Goal: Task Accomplishment & Management: Use online tool/utility

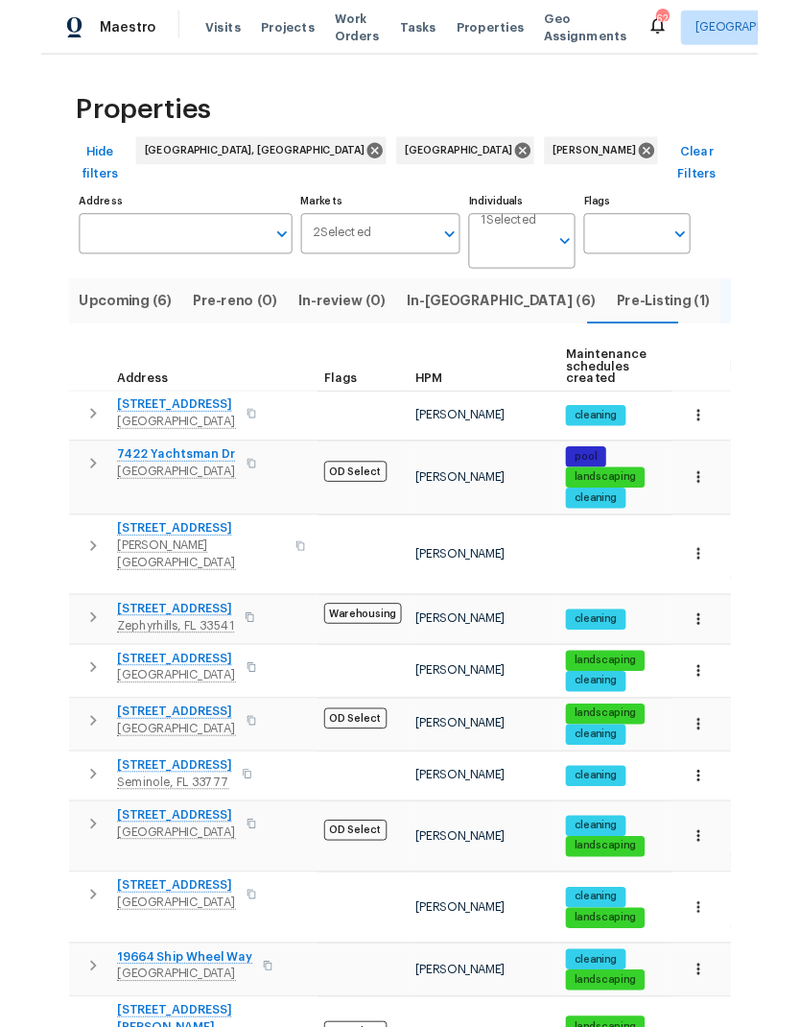
scroll to position [77, 0]
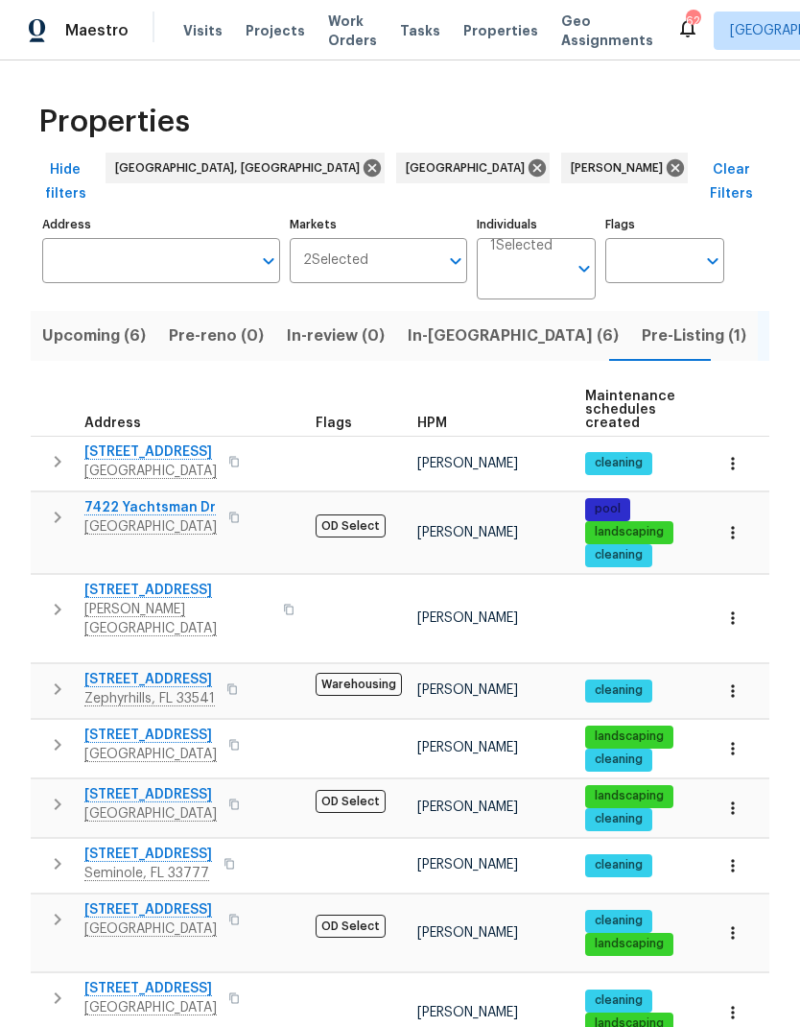
click at [455, 322] on span "In-reno (6)" at bounding box center [513, 335] width 211 height 27
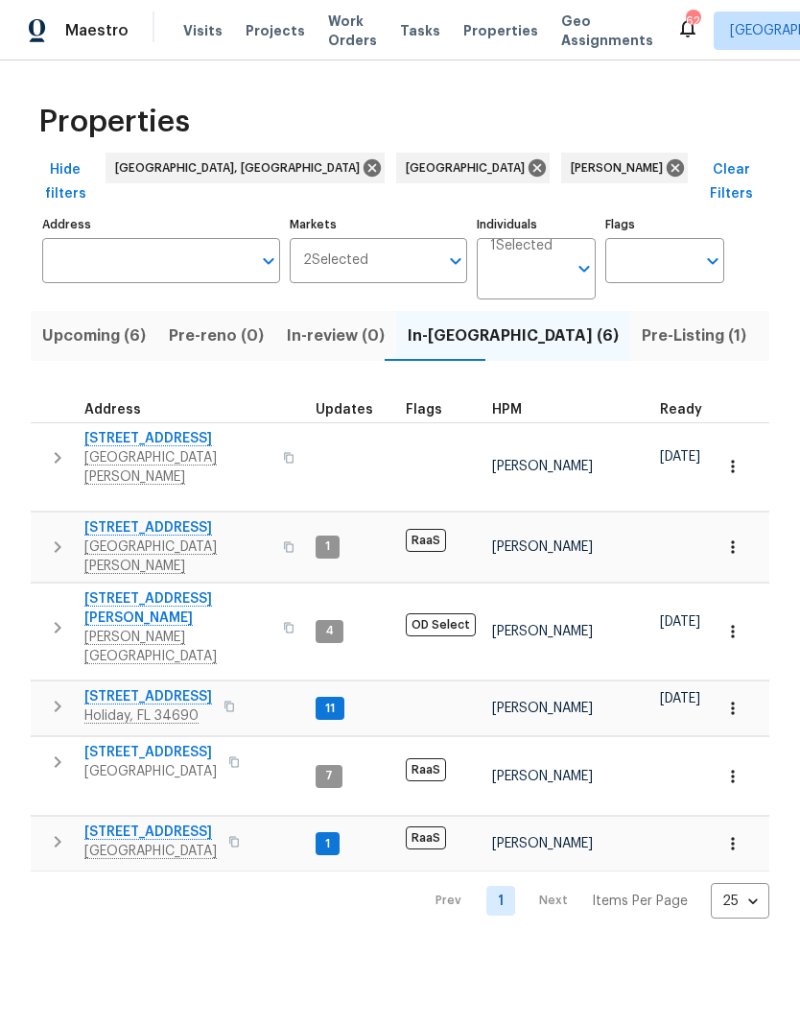
click at [735, 622] on icon "button" at bounding box center [732, 631] width 19 height 19
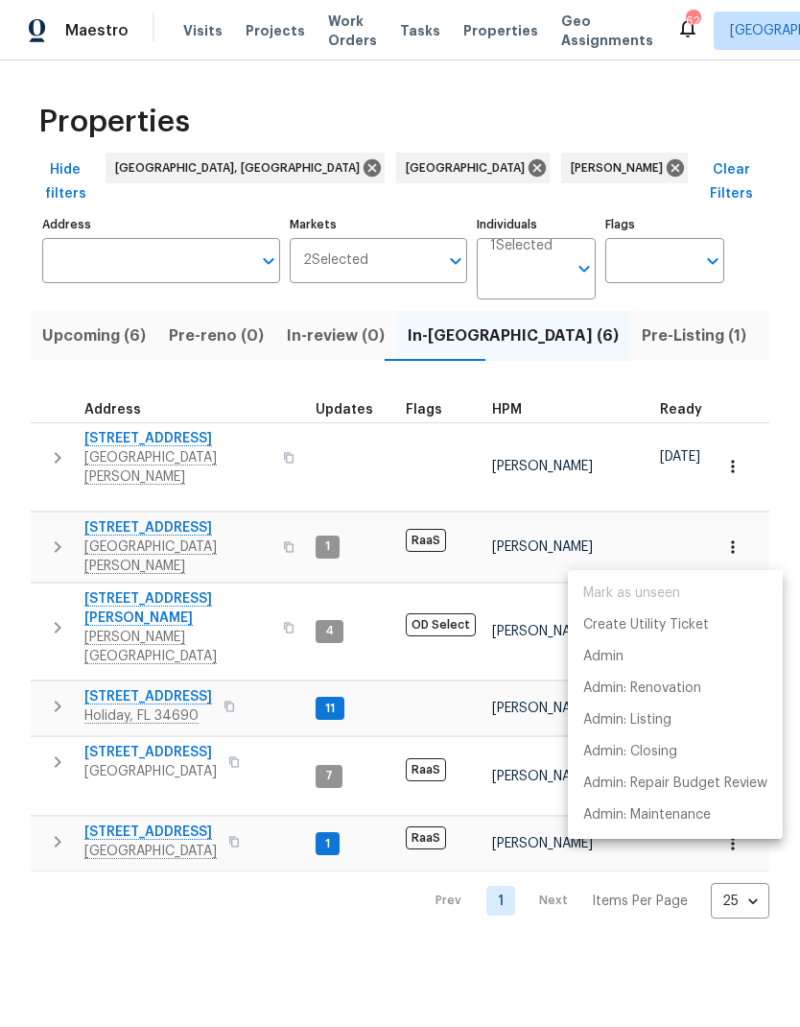
click at [50, 545] on div at bounding box center [400, 513] width 800 height 1027
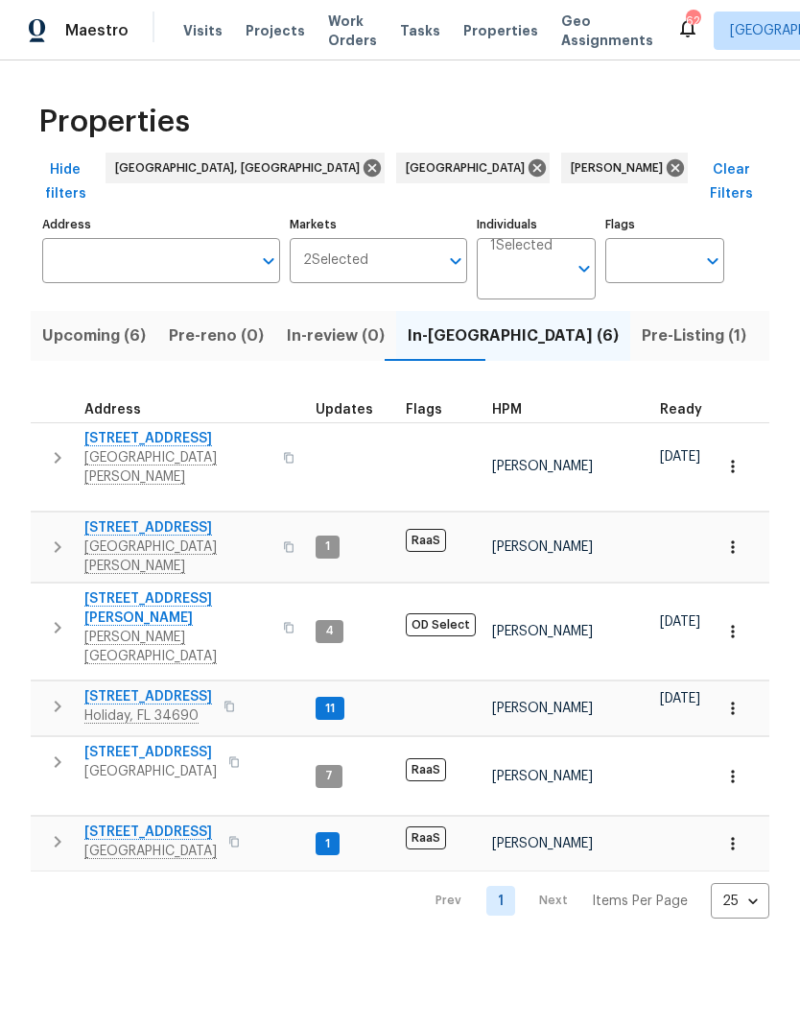
click at [57, 622] on icon "button" at bounding box center [58, 628] width 7 height 12
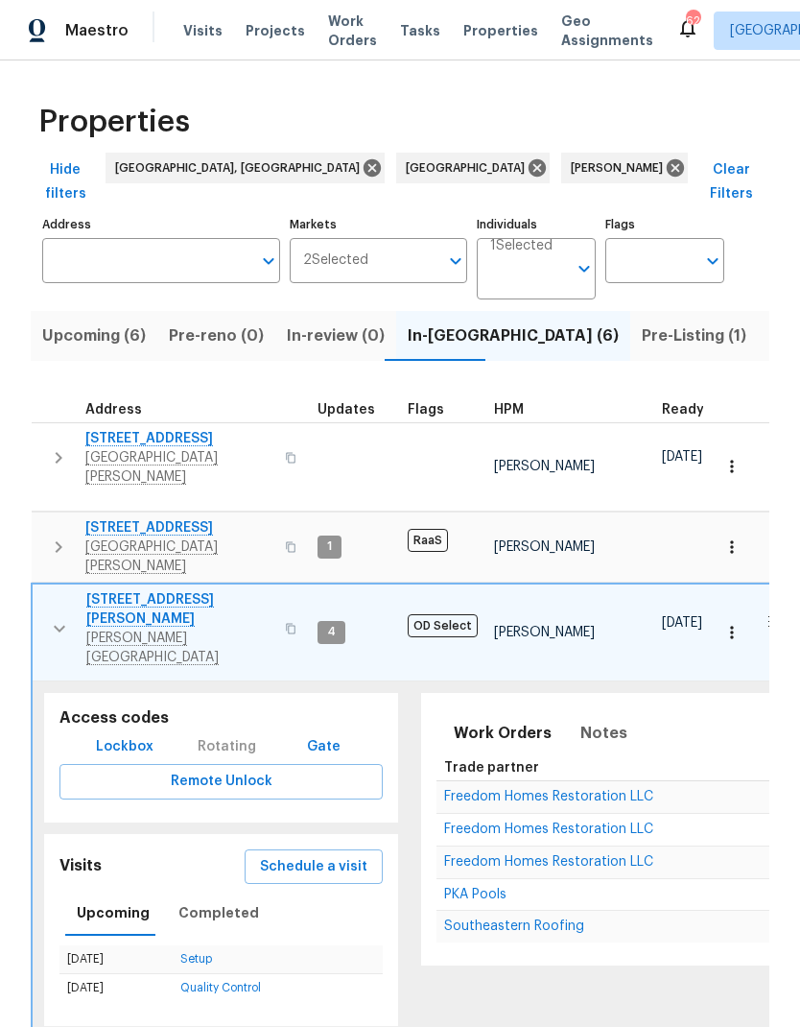
click at [276, 855] on span "Schedule a visit" at bounding box center [313, 867] width 107 height 24
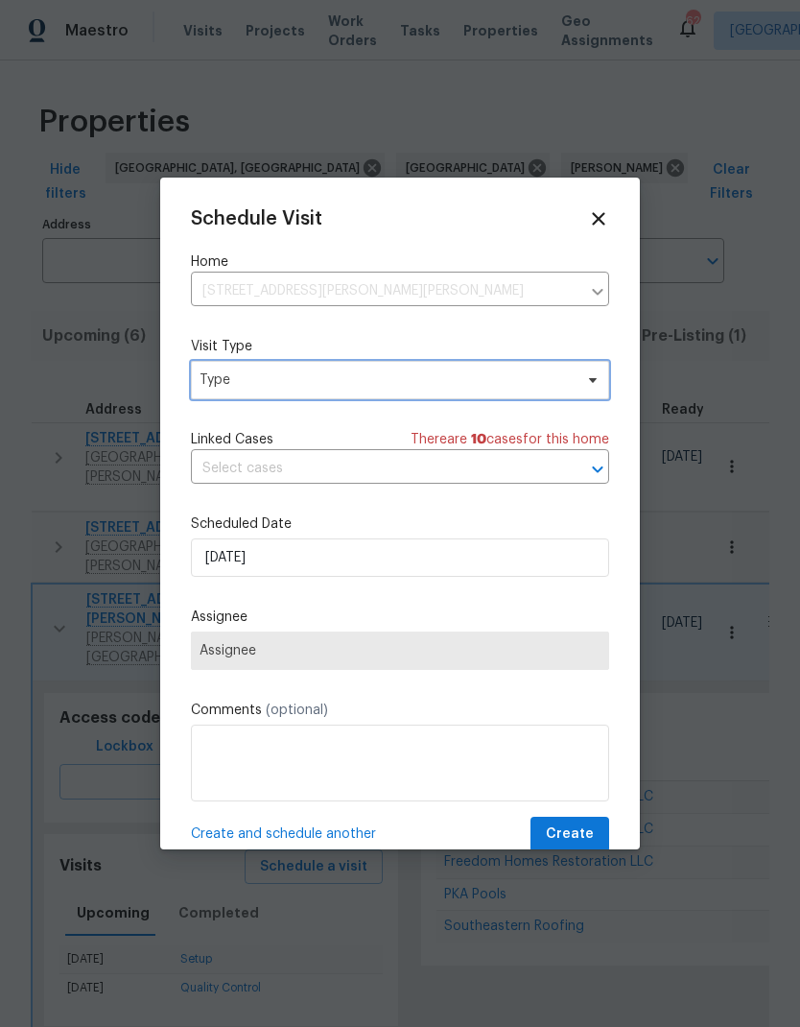
click at [218, 393] on span "Type" at bounding box center [400, 380] width 418 height 38
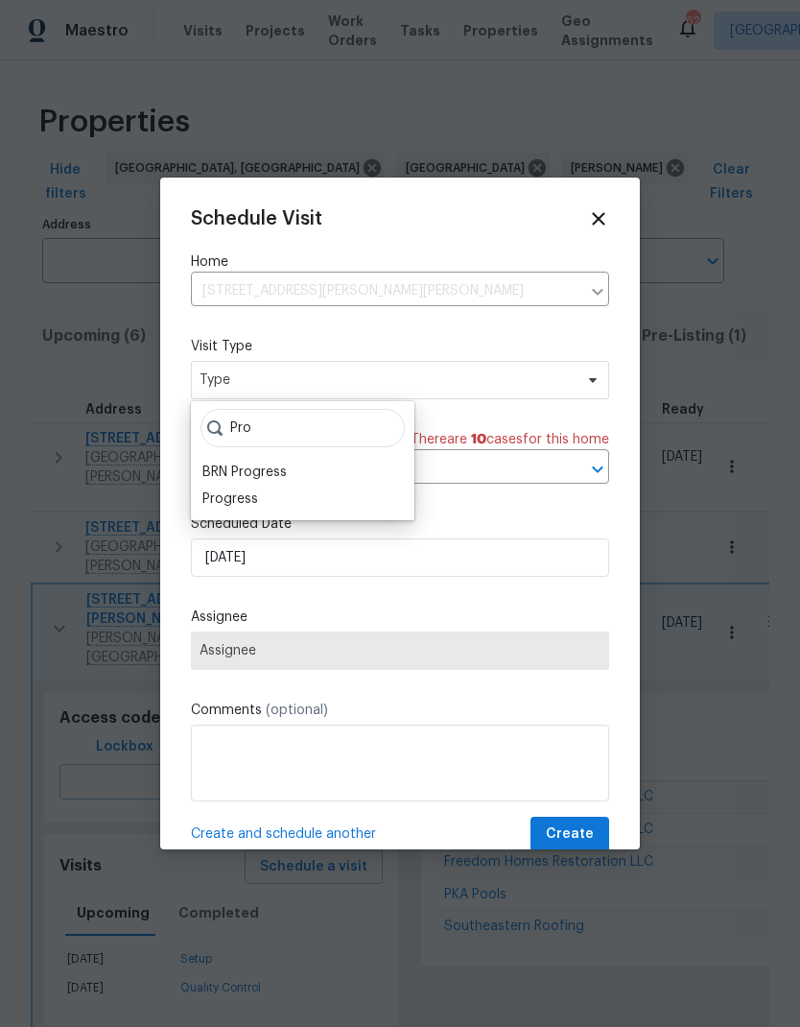
type input "Pro"
click at [218, 508] on div "Progress" at bounding box center [230, 498] width 56 height 19
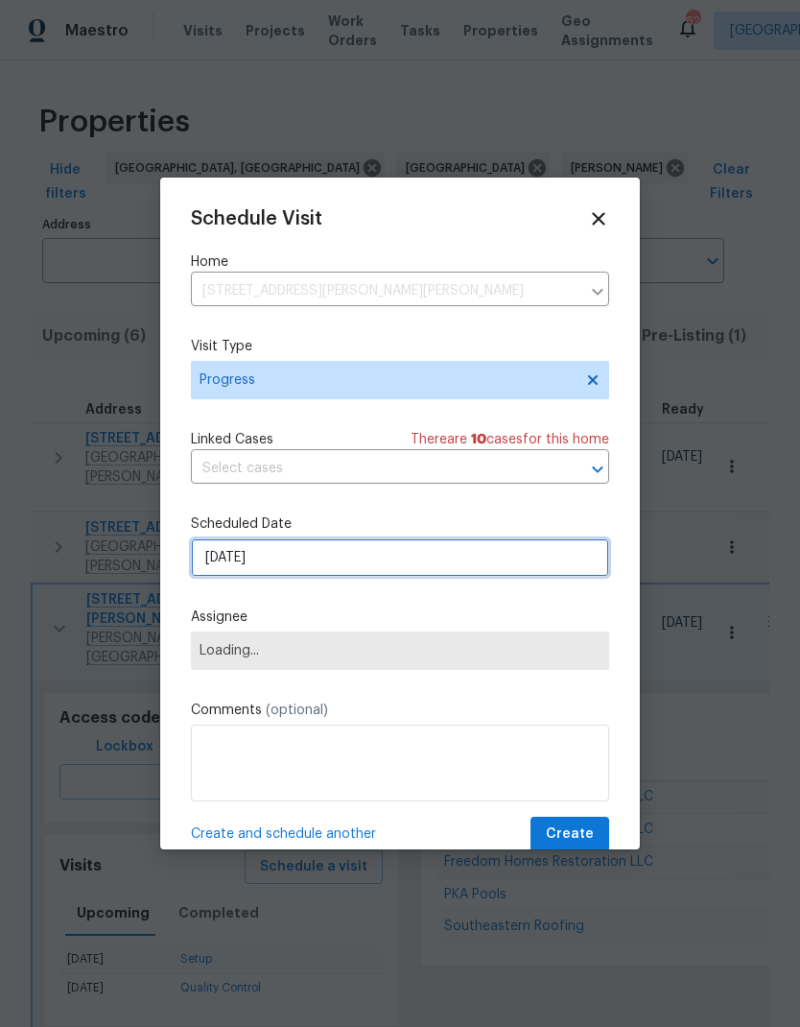
click at [221, 562] on input "8/17/2025" at bounding box center [400, 557] width 418 height 38
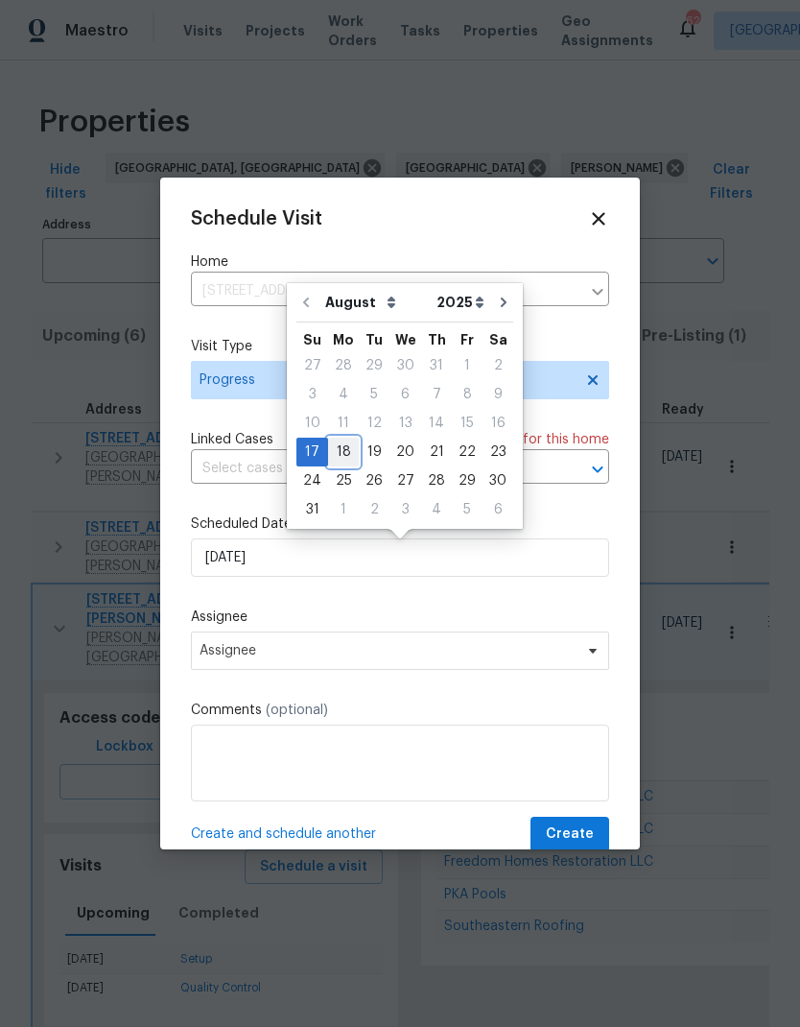
click at [333, 453] on div "18" at bounding box center [343, 452] width 31 height 27
type input "[DATE]"
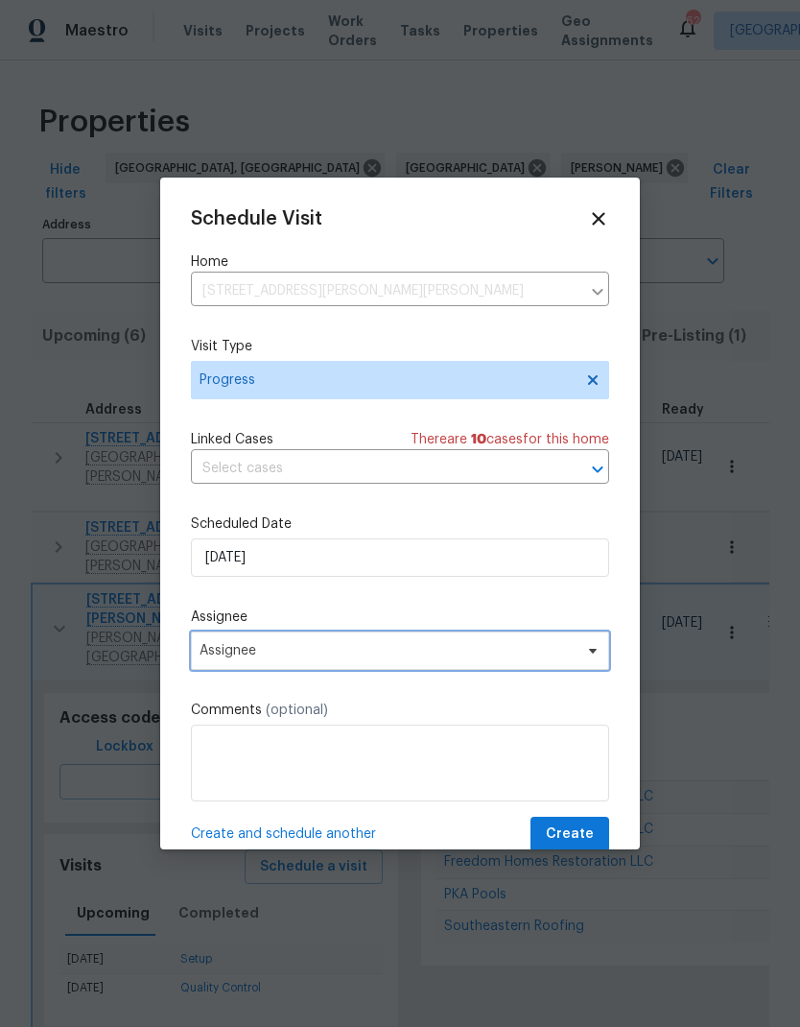
click at [215, 664] on span "Assignee" at bounding box center [400, 650] width 418 height 38
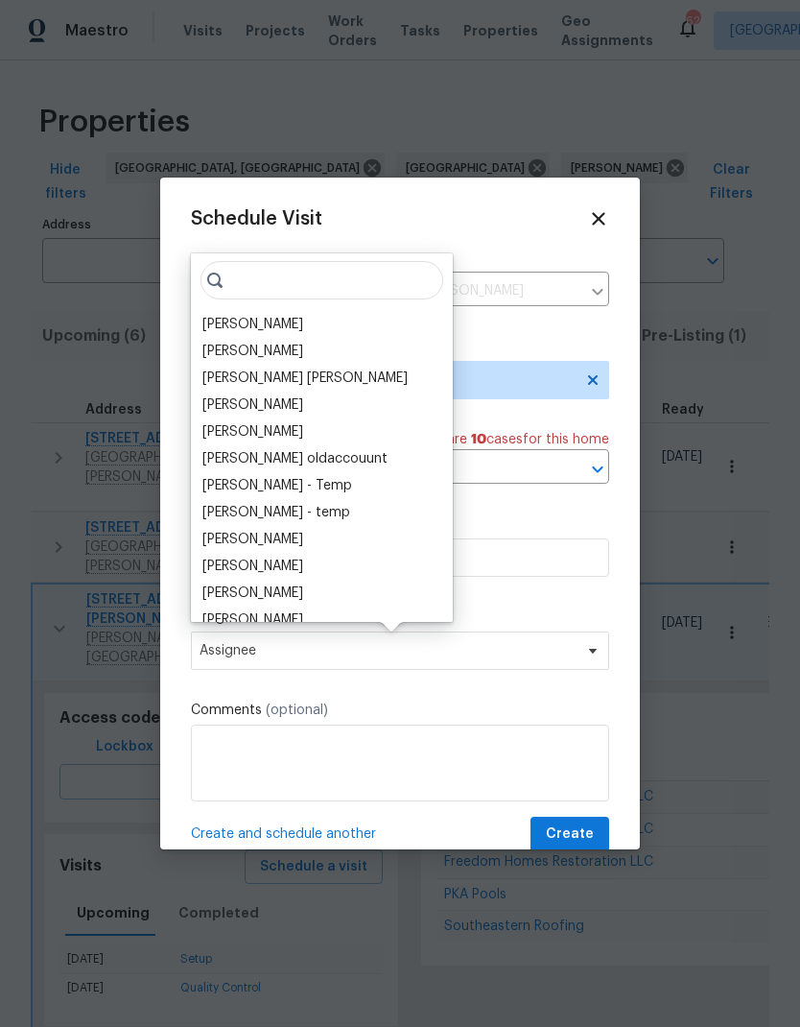
click at [198, 326] on div "[PERSON_NAME]" at bounding box center [322, 324] width 250 height 27
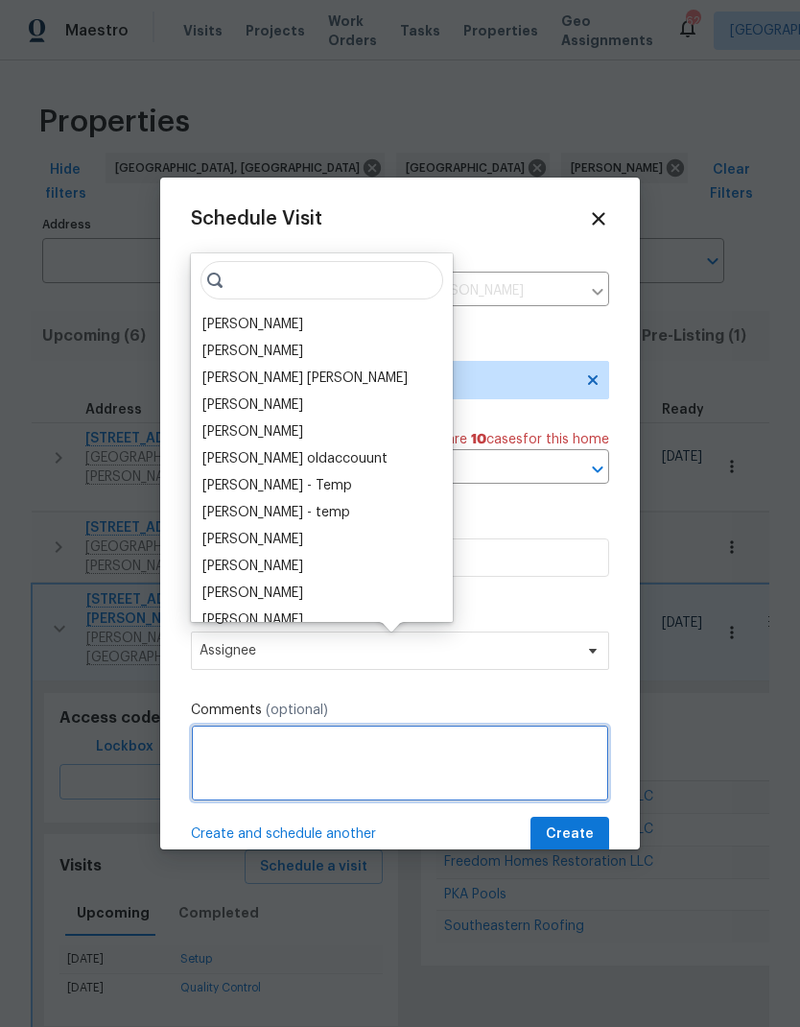
click at [503, 758] on textarea at bounding box center [400, 762] width 418 height 77
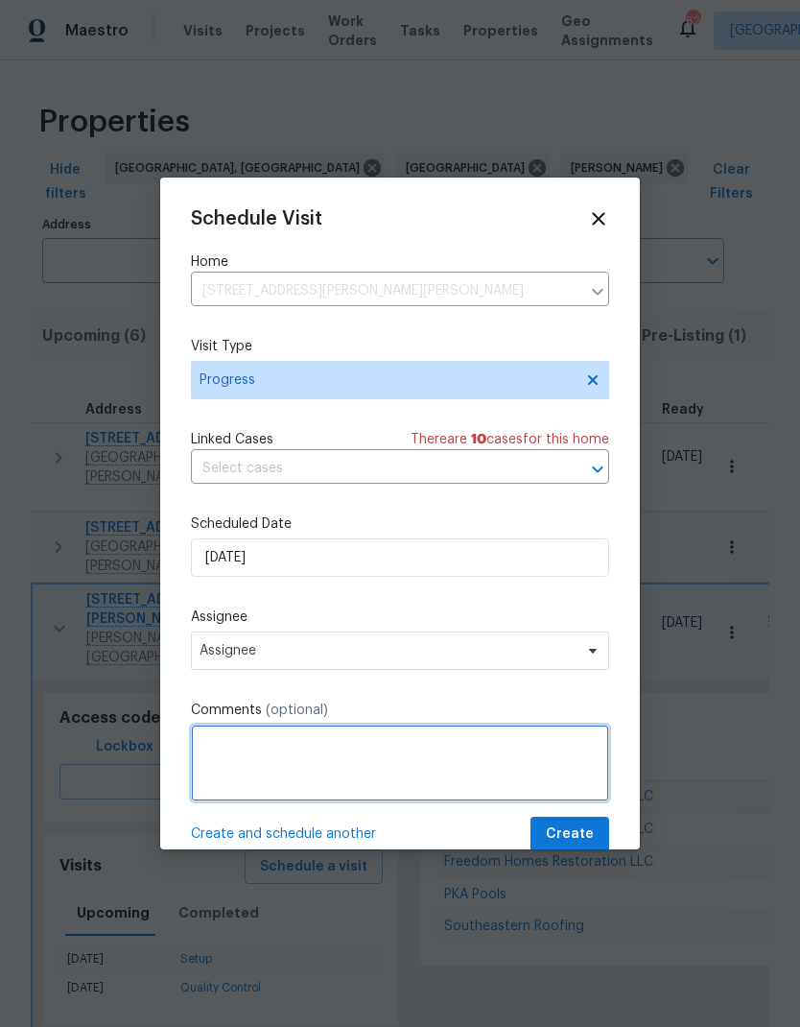
scroll to position [62, 0]
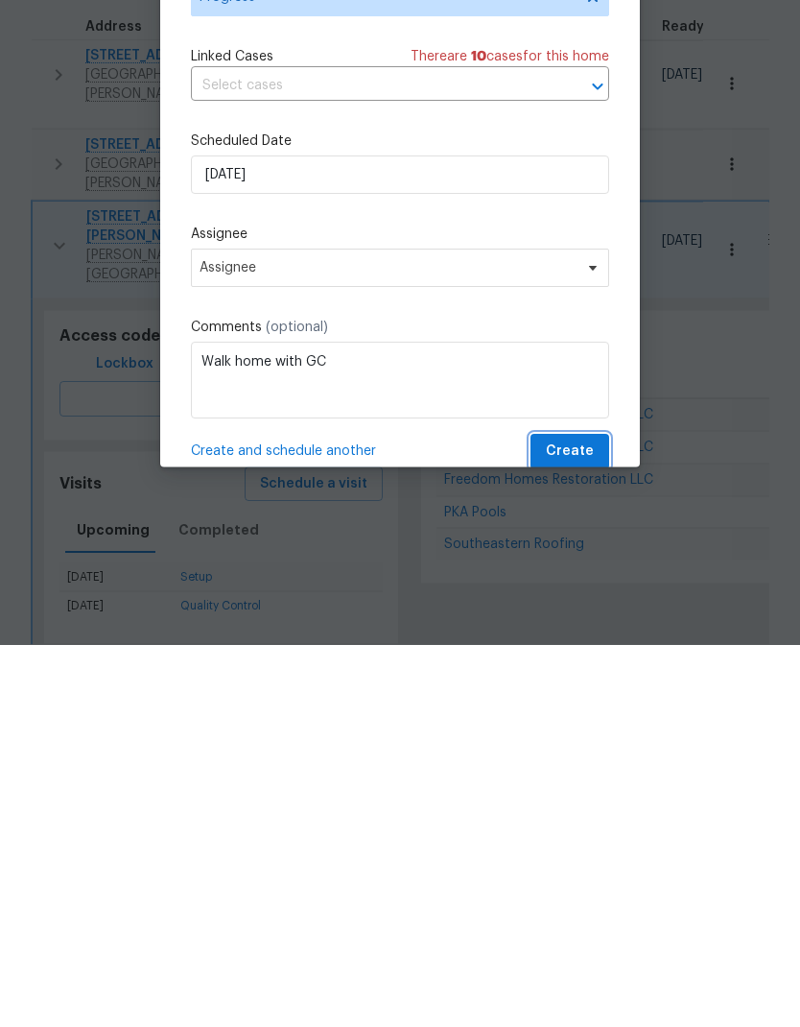
click at [564, 822] on span "Create" at bounding box center [570, 834] width 48 height 24
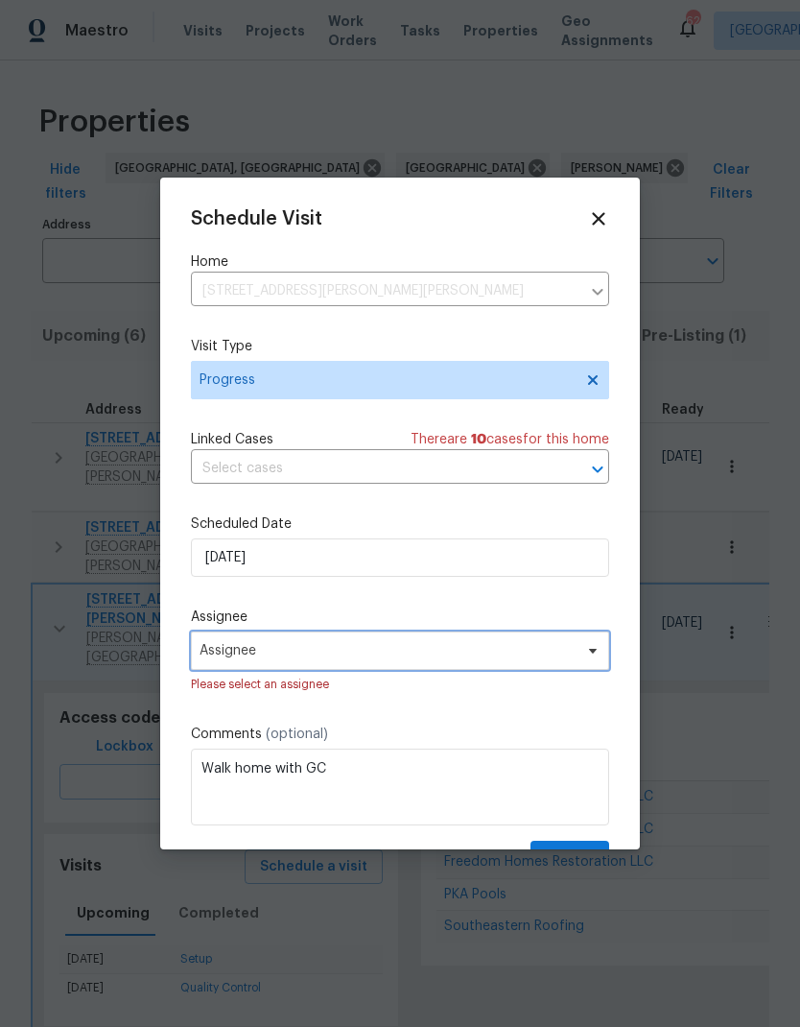
click at [215, 658] on span "Assignee" at bounding box center [388, 650] width 376 height 15
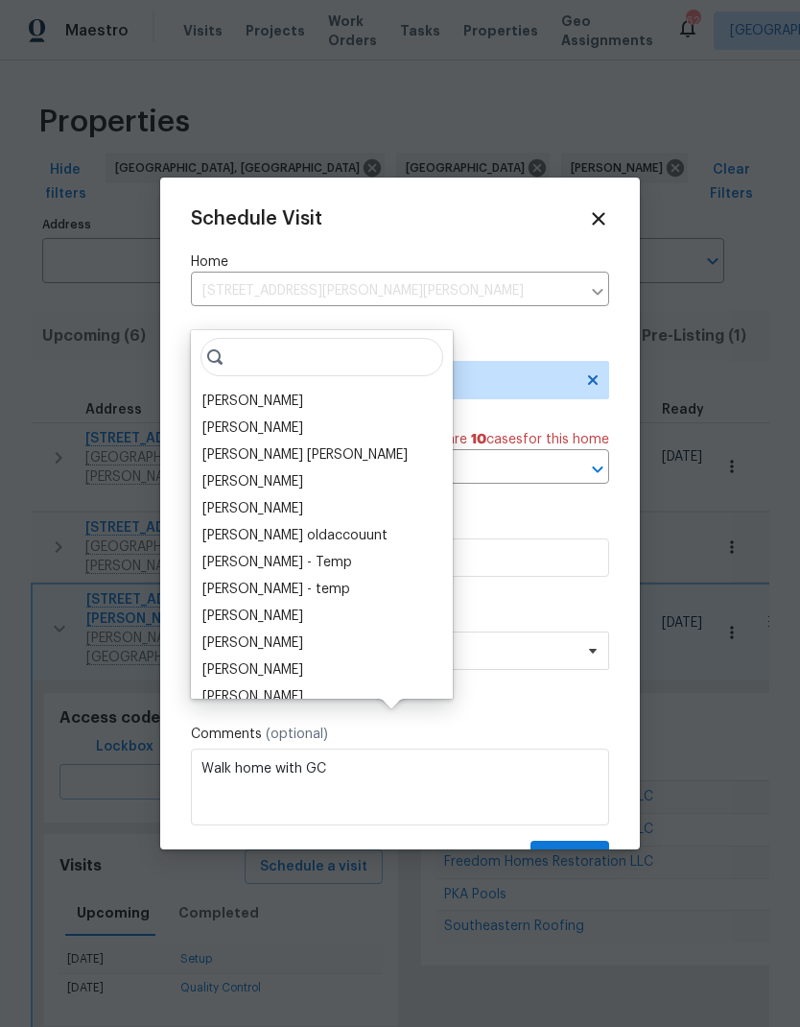
click at [212, 391] on div "[PERSON_NAME]" at bounding box center [252, 400] width 101 height 19
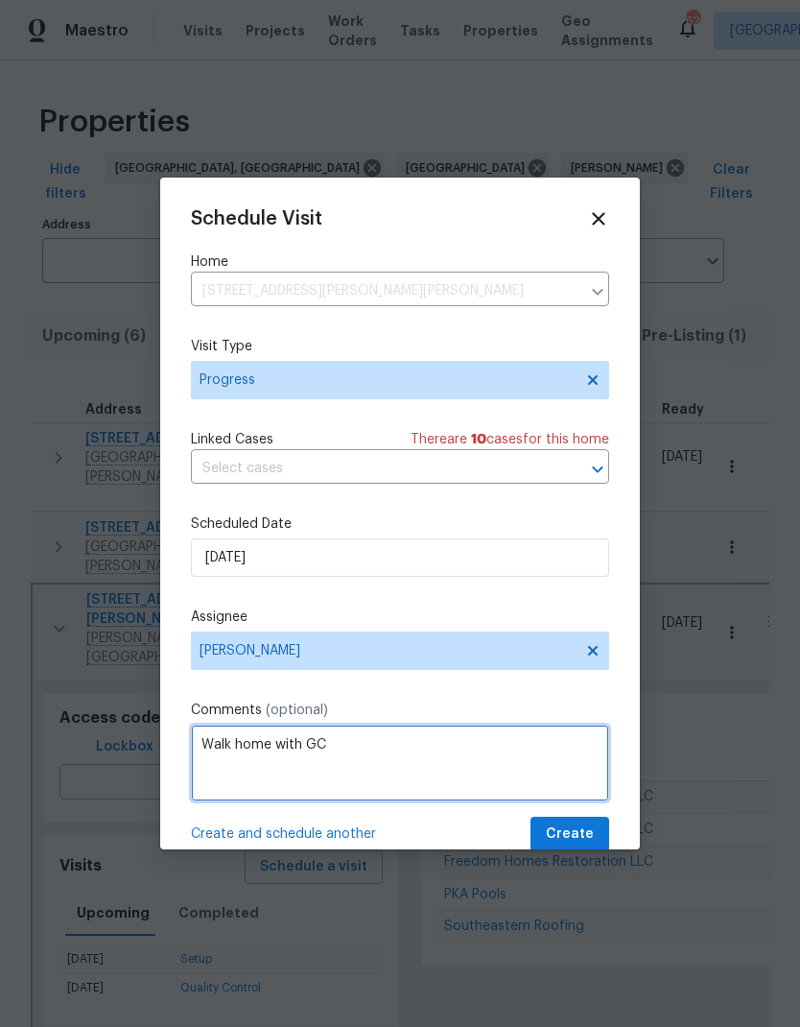
click at [463, 749] on textarea "Walk home with GC" at bounding box center [400, 762] width 418 height 77
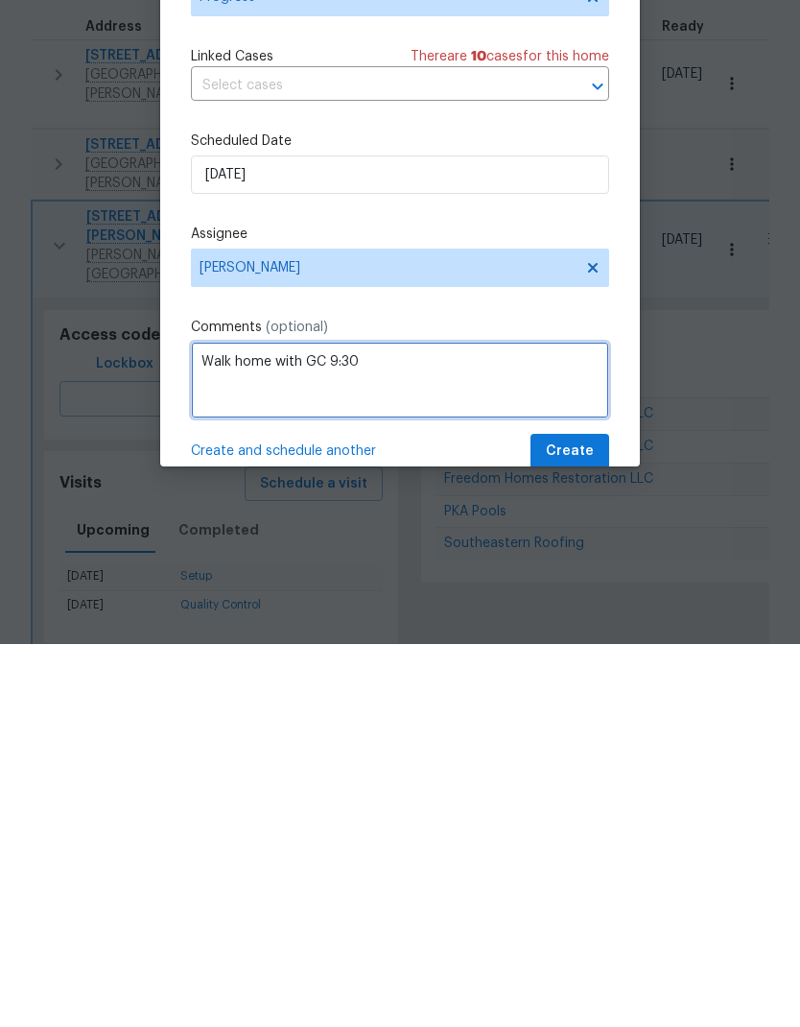
type textarea "Walk home with GC 9:30"
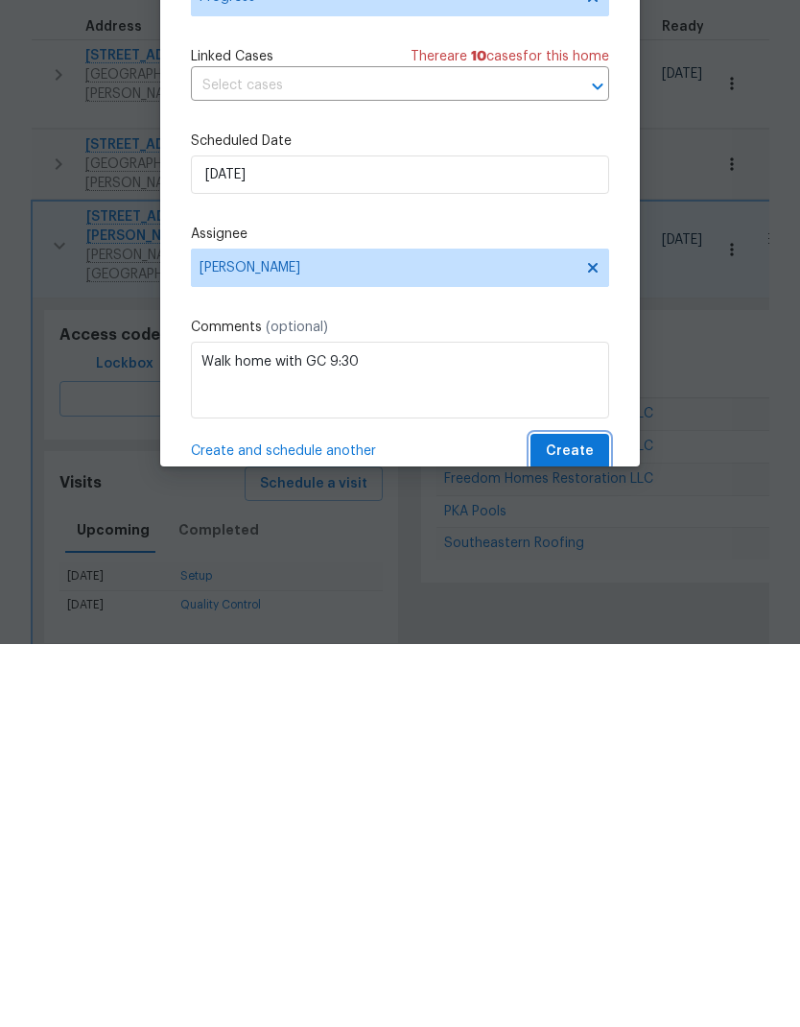
click at [583, 822] on span "Create" at bounding box center [570, 834] width 48 height 24
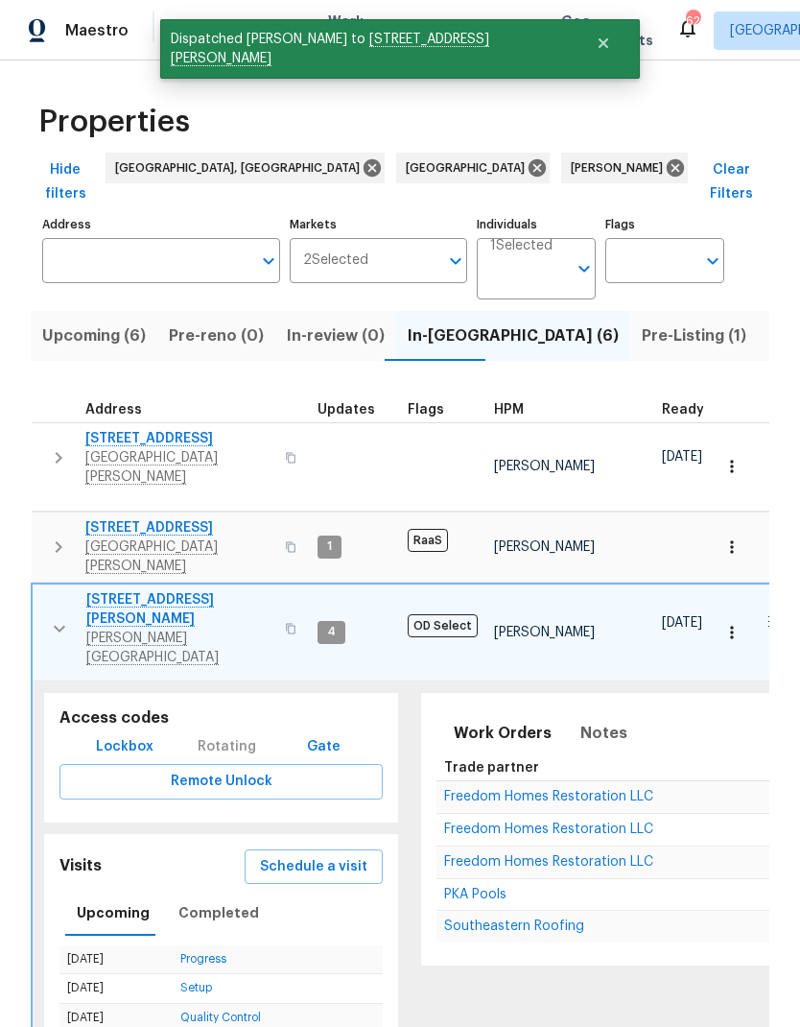
click at [49, 617] on icon "button" at bounding box center [59, 628] width 23 height 23
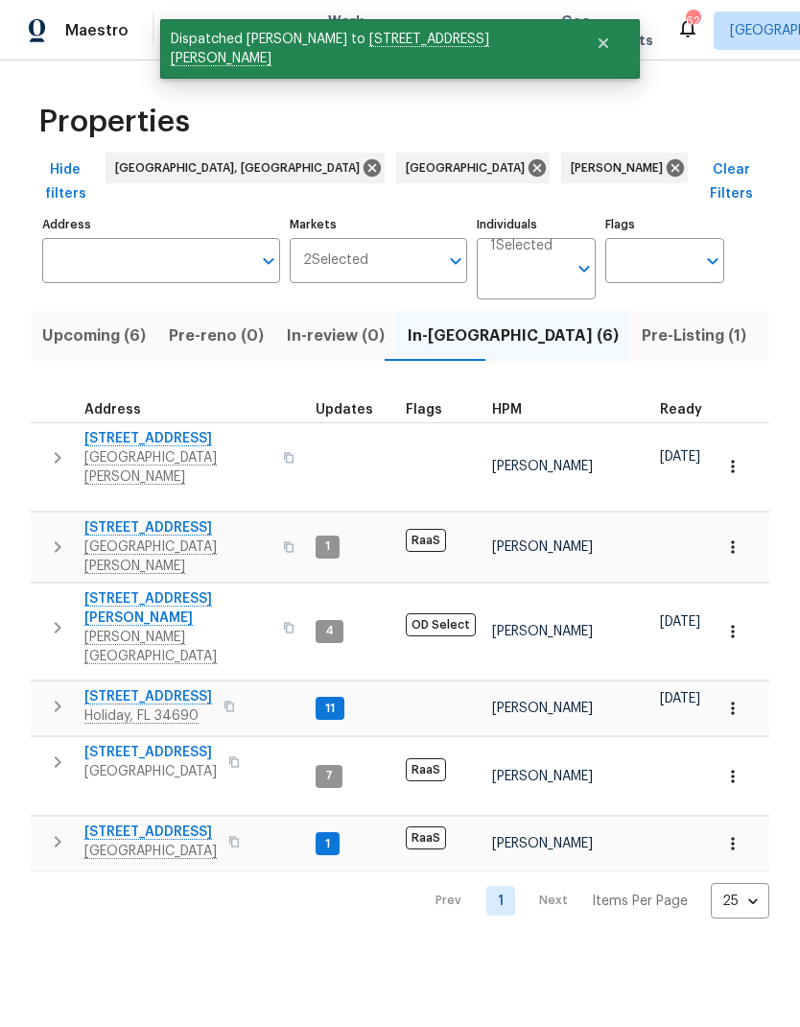
scroll to position [0, 0]
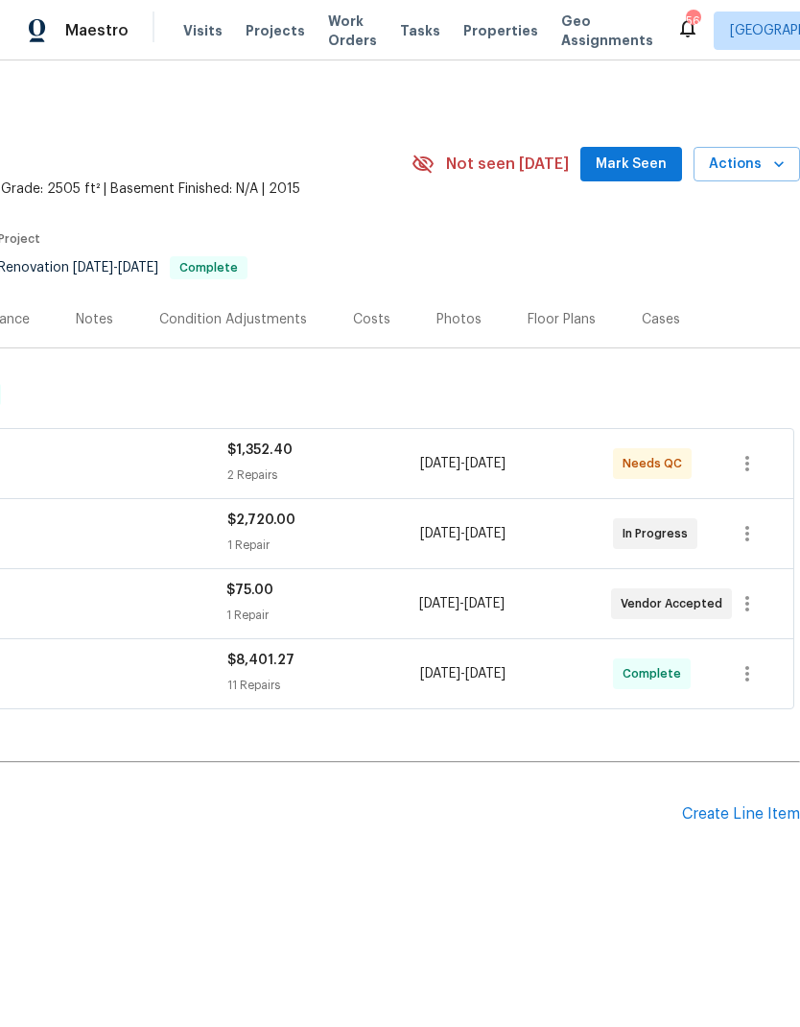
scroll to position [0, 284]
click at [747, 155] on span "Actions" at bounding box center [747, 165] width 76 height 24
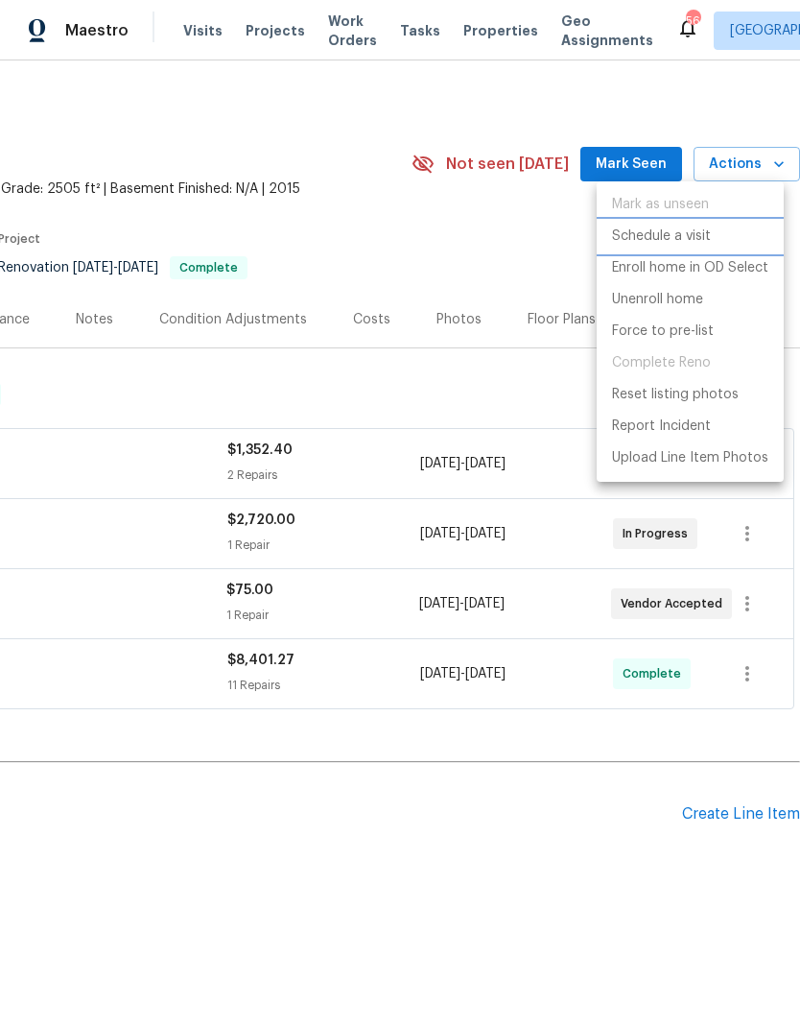
click at [700, 237] on p "Schedule a visit" at bounding box center [661, 236] width 99 height 20
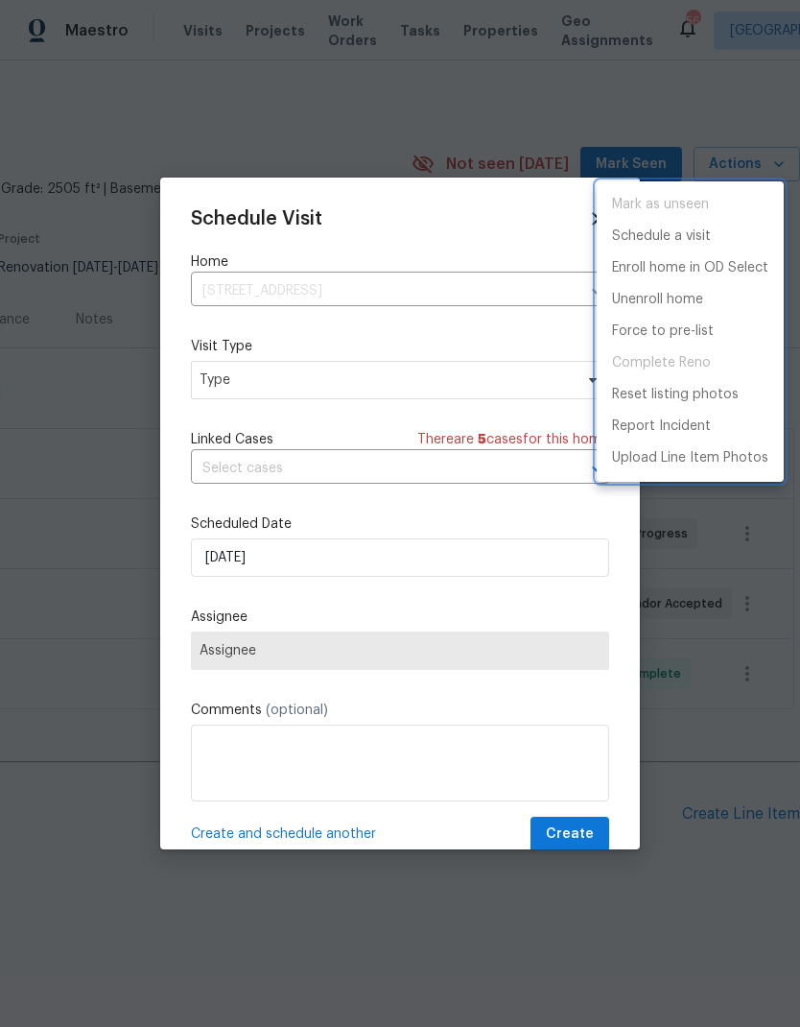
click at [207, 384] on div at bounding box center [400, 513] width 800 height 1027
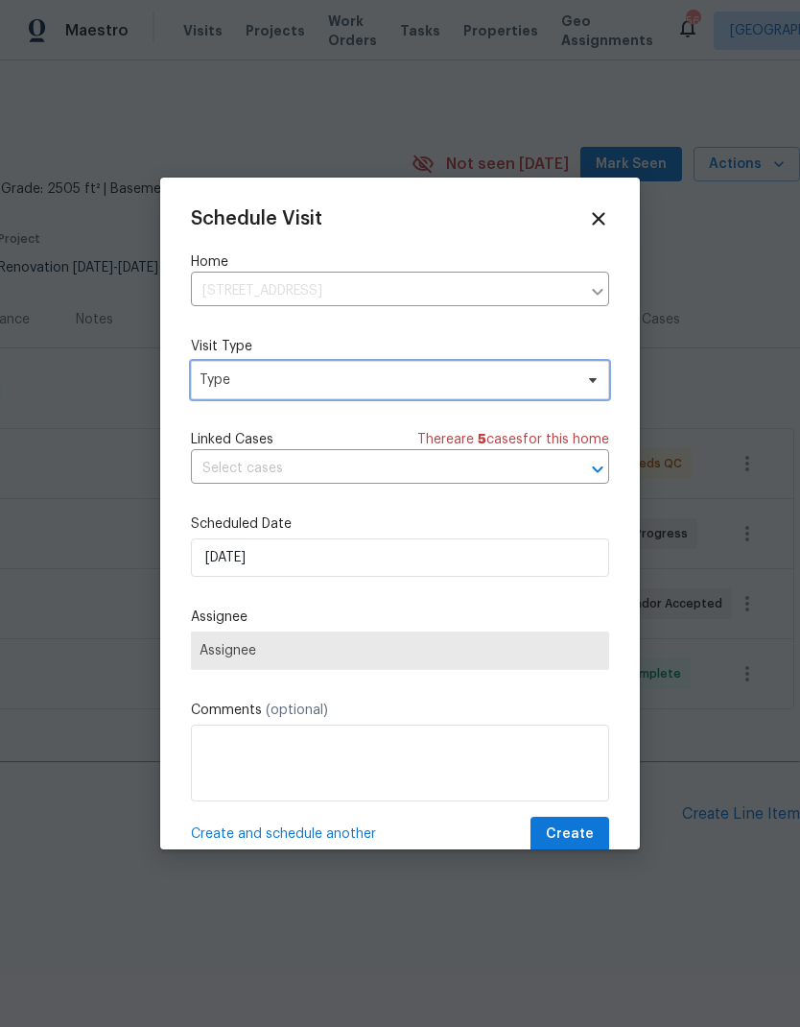
click at [218, 377] on span "Type" at bounding box center [386, 379] width 373 height 19
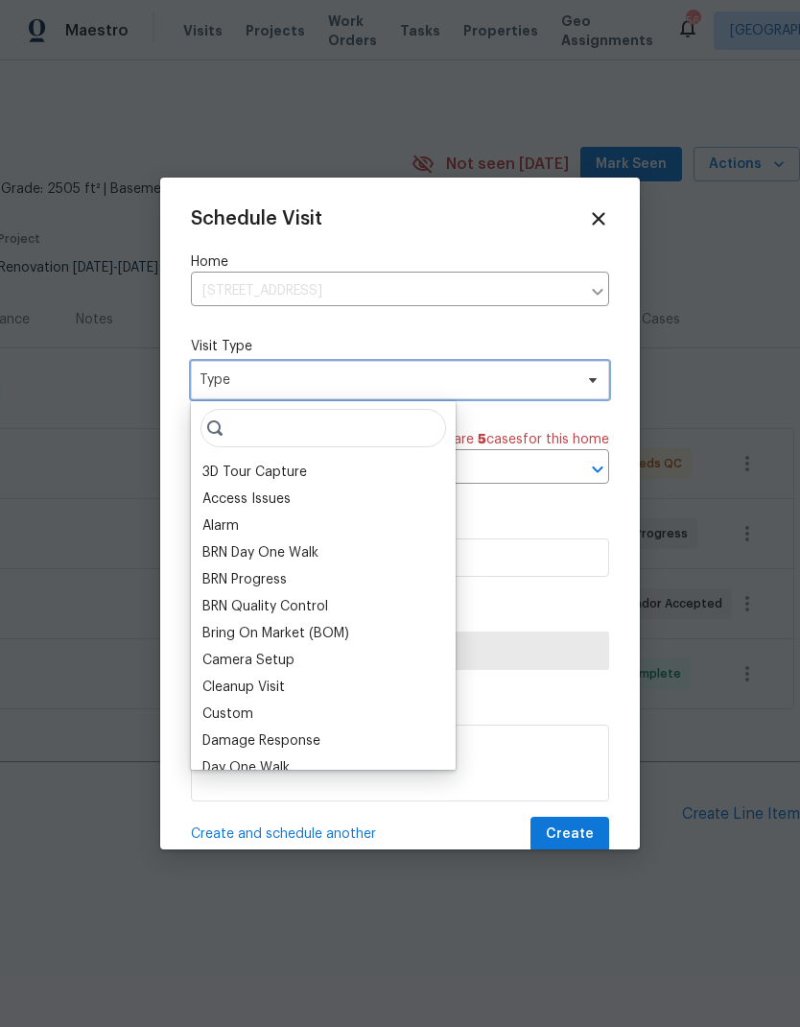
click at [224, 388] on span "Type" at bounding box center [386, 379] width 373 height 19
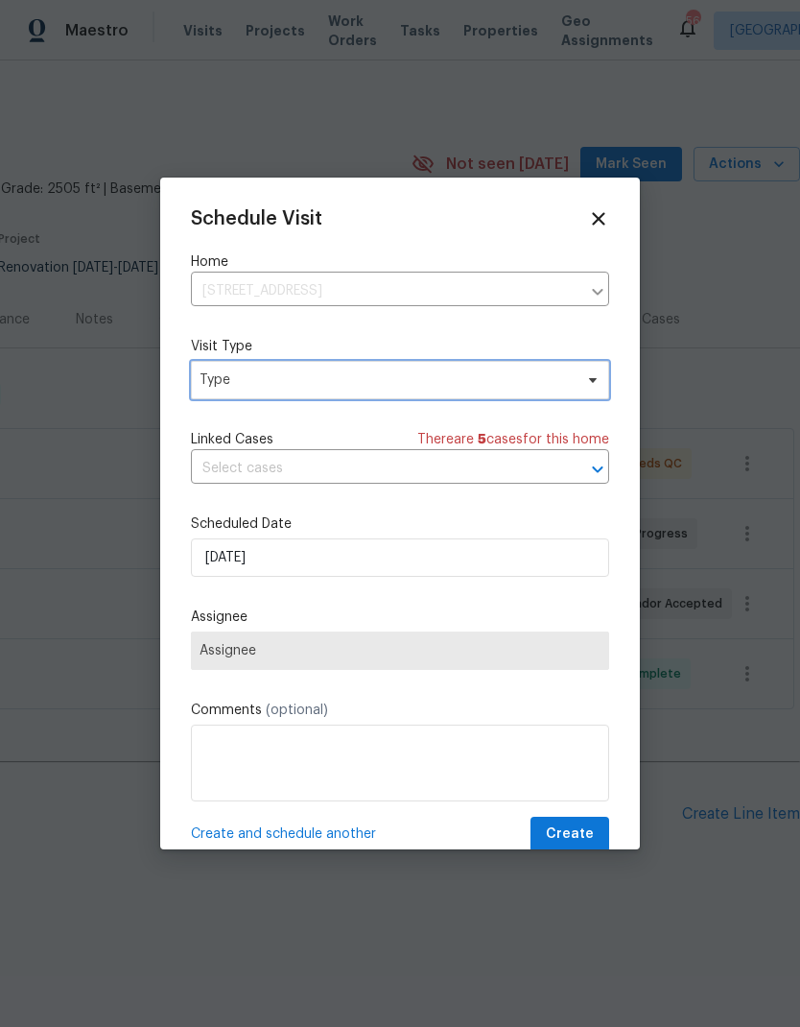
click at [216, 382] on span "Type" at bounding box center [386, 379] width 373 height 19
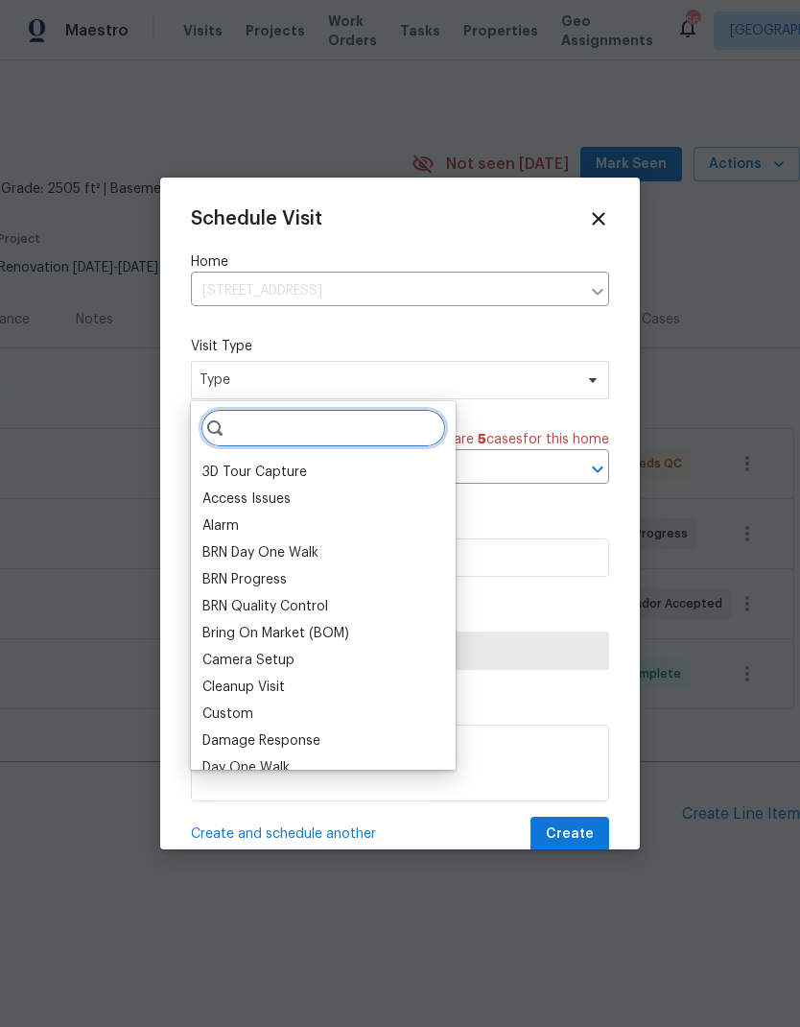
click at [228, 428] on input "search" at bounding box center [324, 428] width 246 height 38
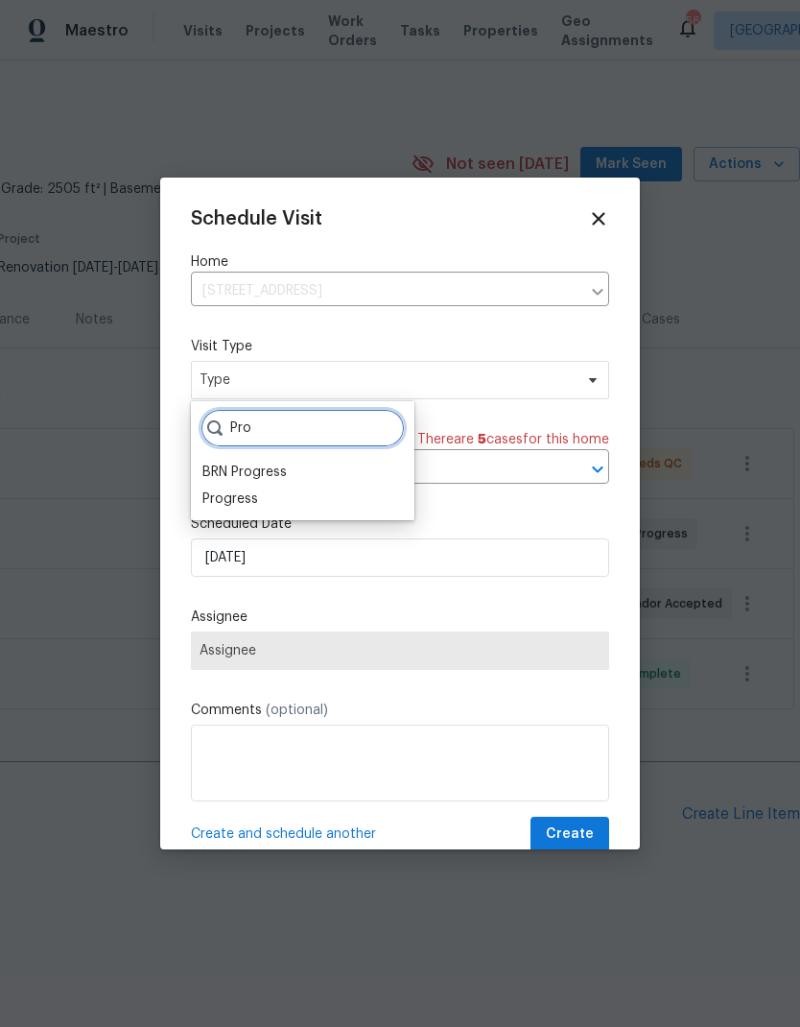
type input "Pro"
click at [207, 504] on div "Progress" at bounding box center [230, 498] width 56 height 19
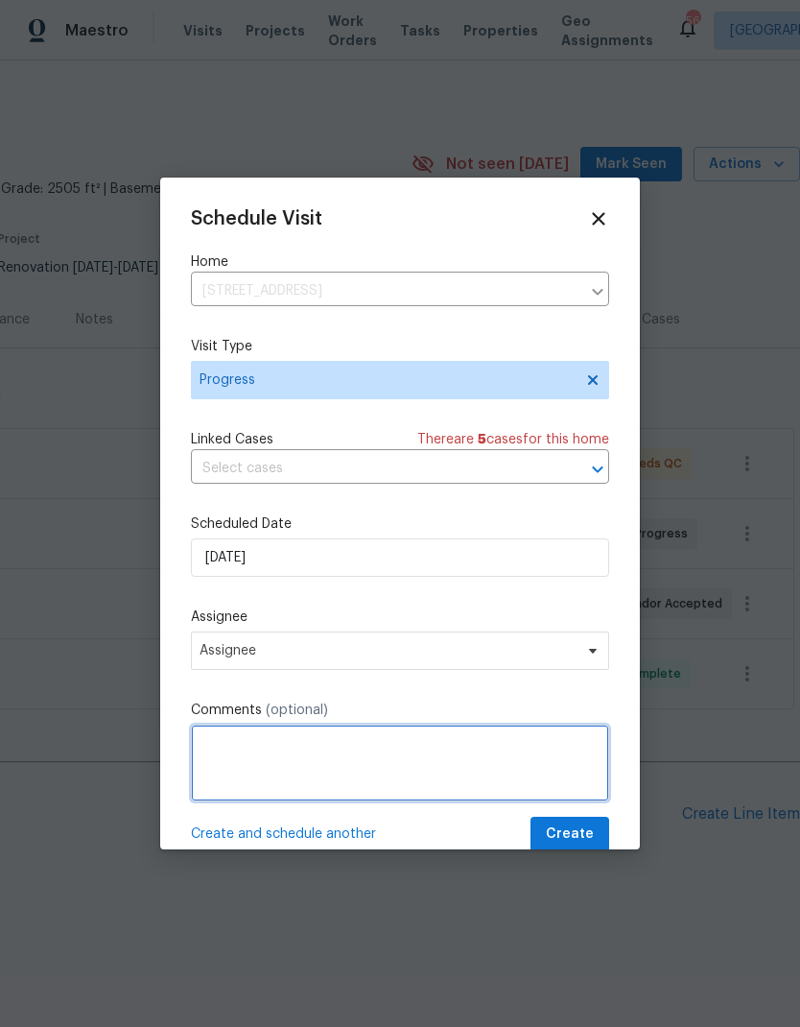
click at [231, 744] on textarea at bounding box center [400, 762] width 418 height 77
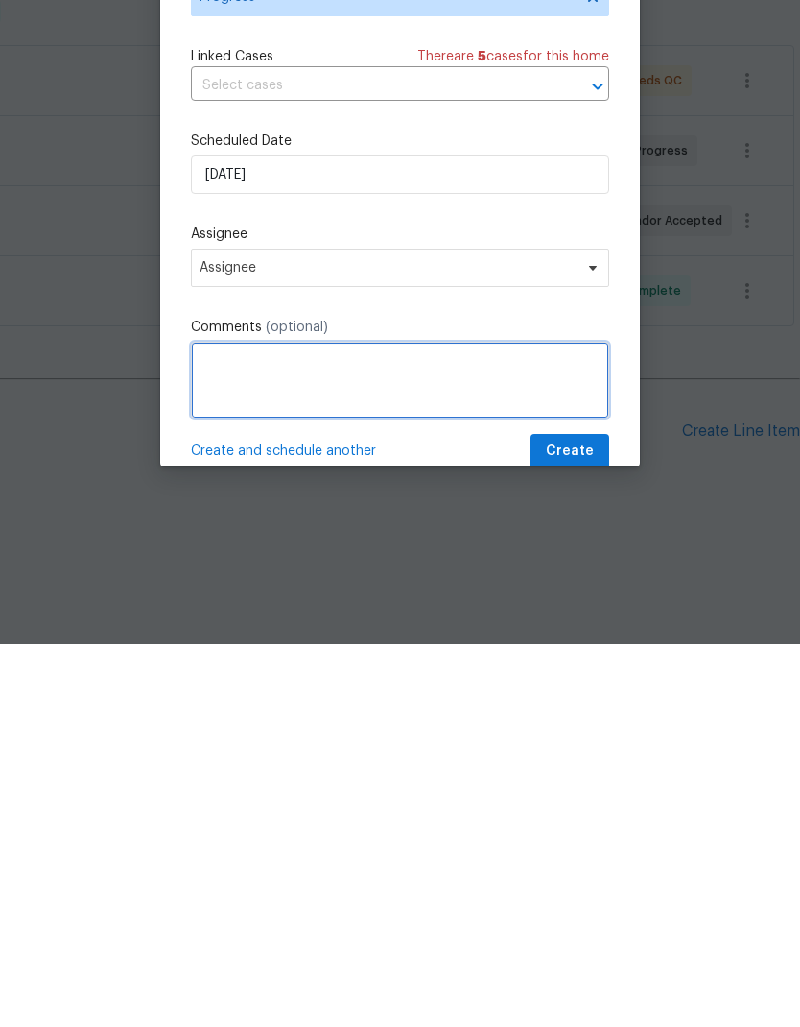
type textarea "H"
type textarea "Nav AI"
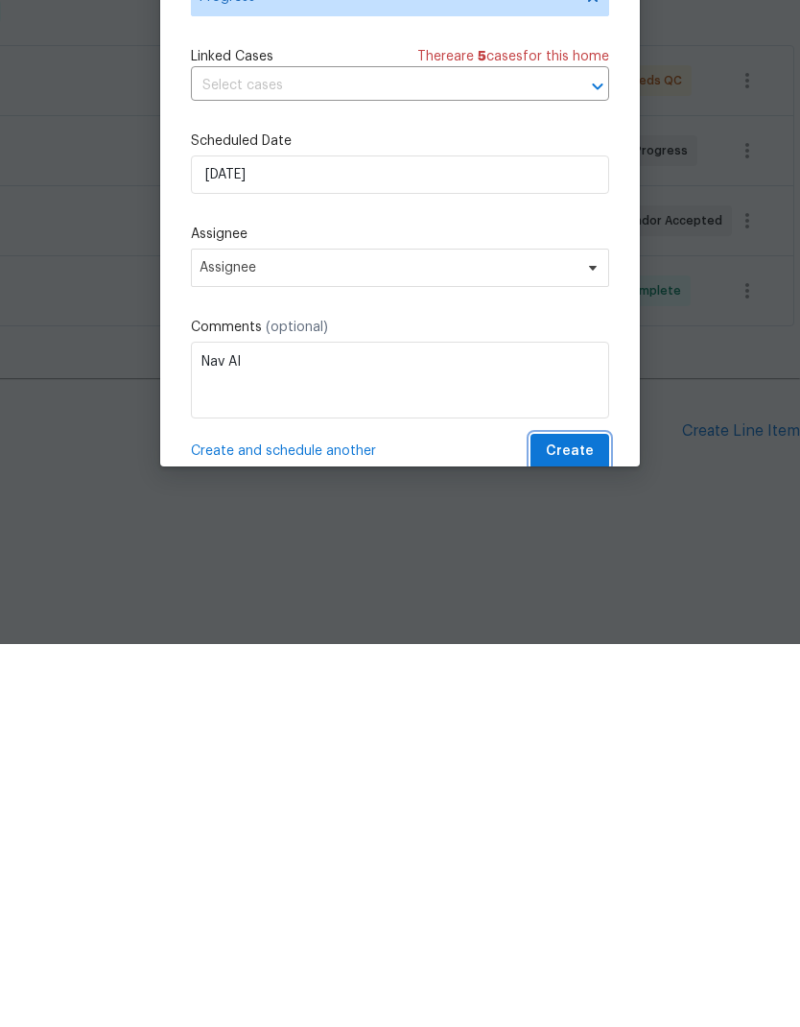
click at [582, 822] on span "Create" at bounding box center [570, 834] width 48 height 24
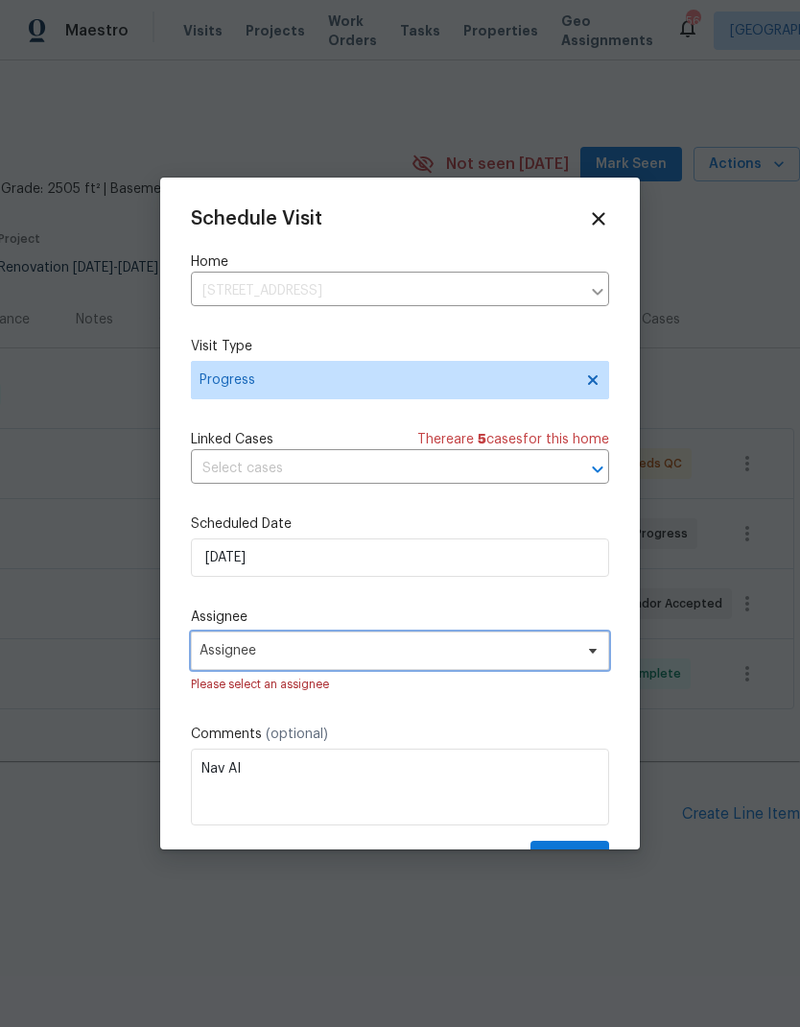
click at [532, 658] on span "Assignee" at bounding box center [388, 650] width 376 height 15
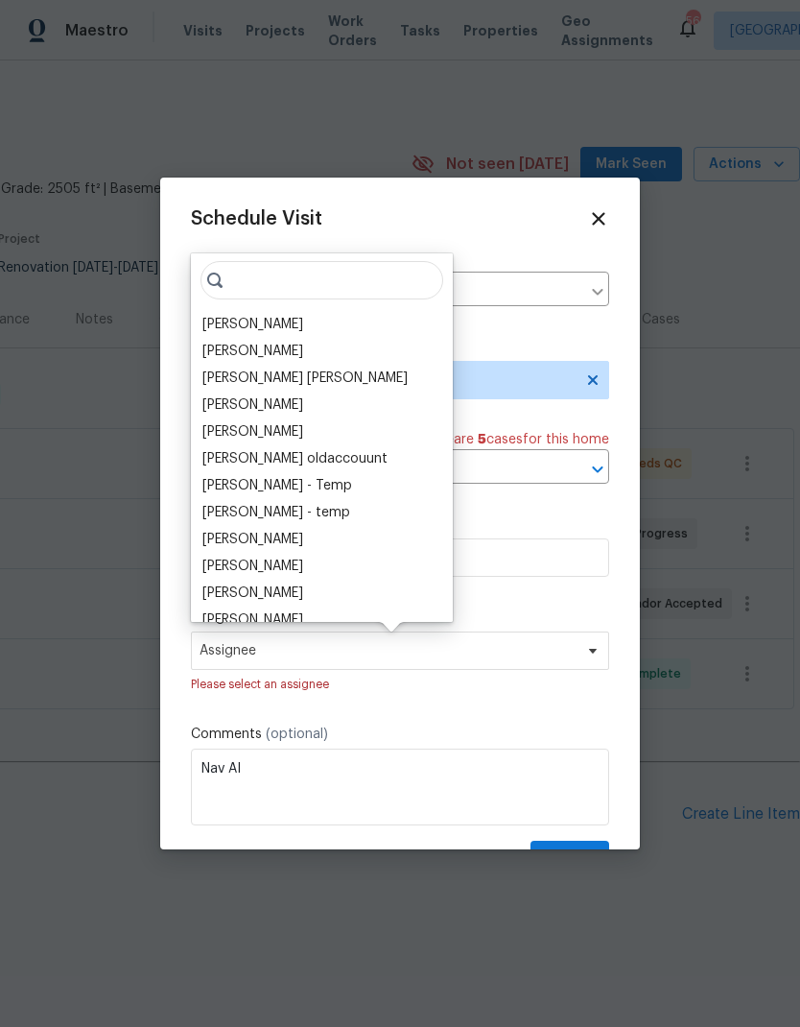
click at [208, 327] on div "[PERSON_NAME]" at bounding box center [252, 324] width 101 height 19
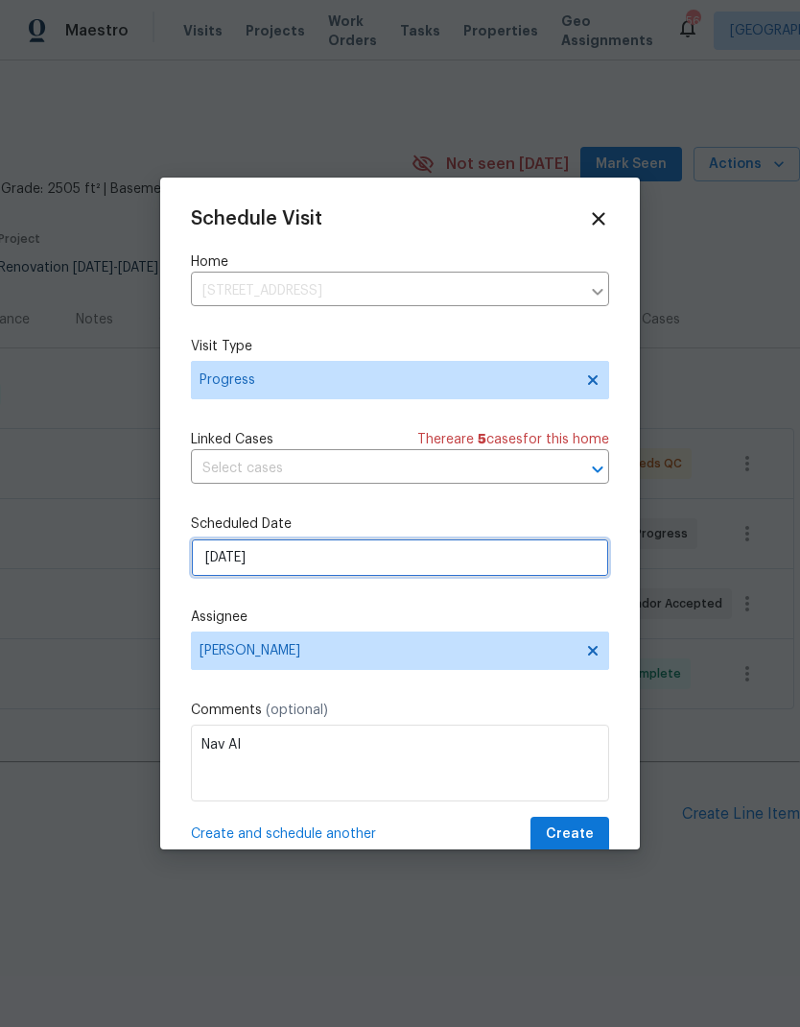
click at [535, 568] on input "8/17/2025" at bounding box center [400, 557] width 418 height 38
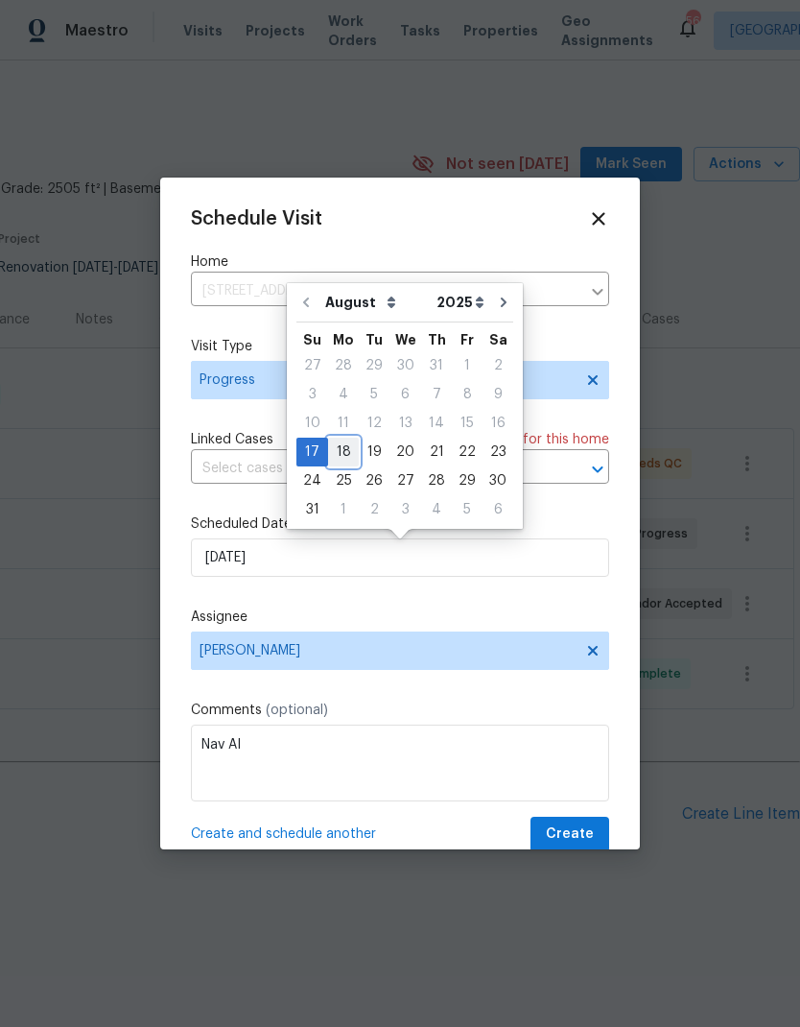
click at [336, 457] on div "18" at bounding box center [343, 452] width 31 height 27
type input "[DATE]"
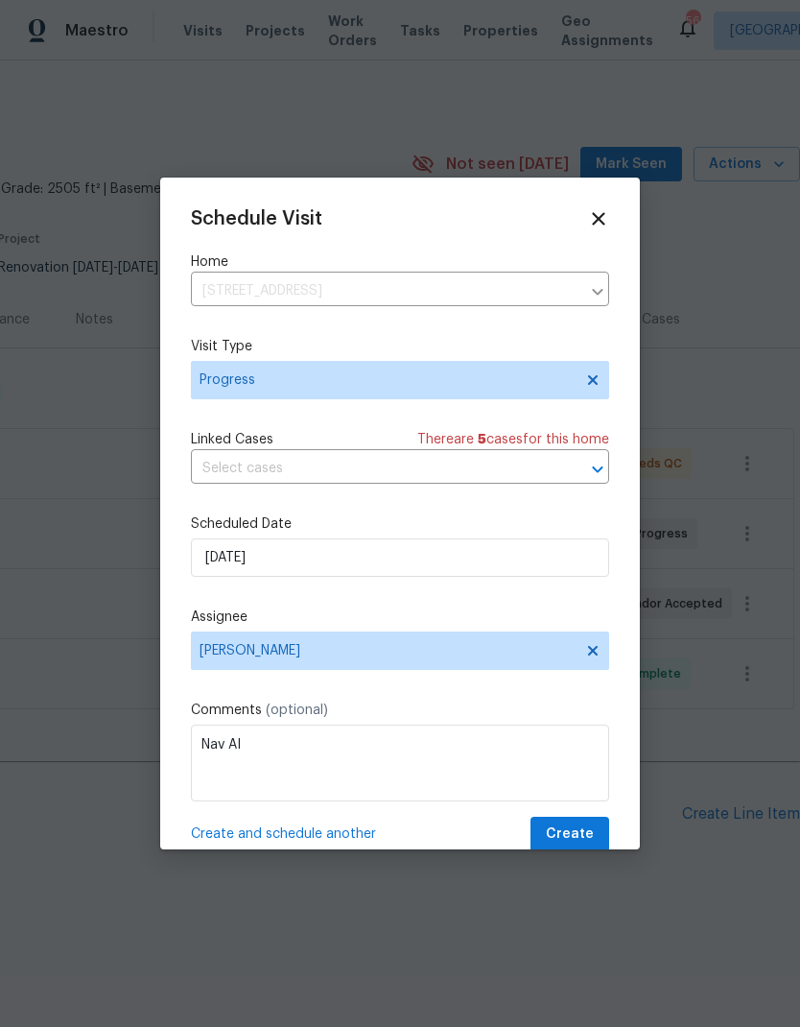
click at [586, 834] on span "Create" at bounding box center [570, 834] width 48 height 24
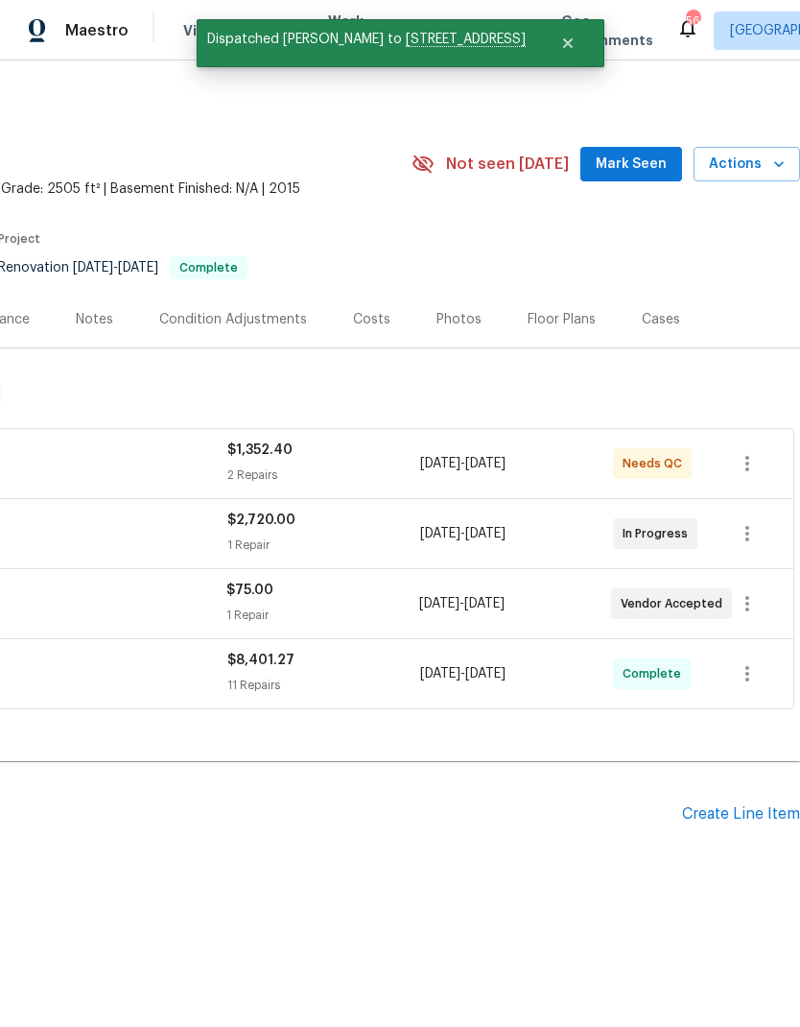
click at [646, 157] on span "Mark Seen" at bounding box center [631, 165] width 71 height 24
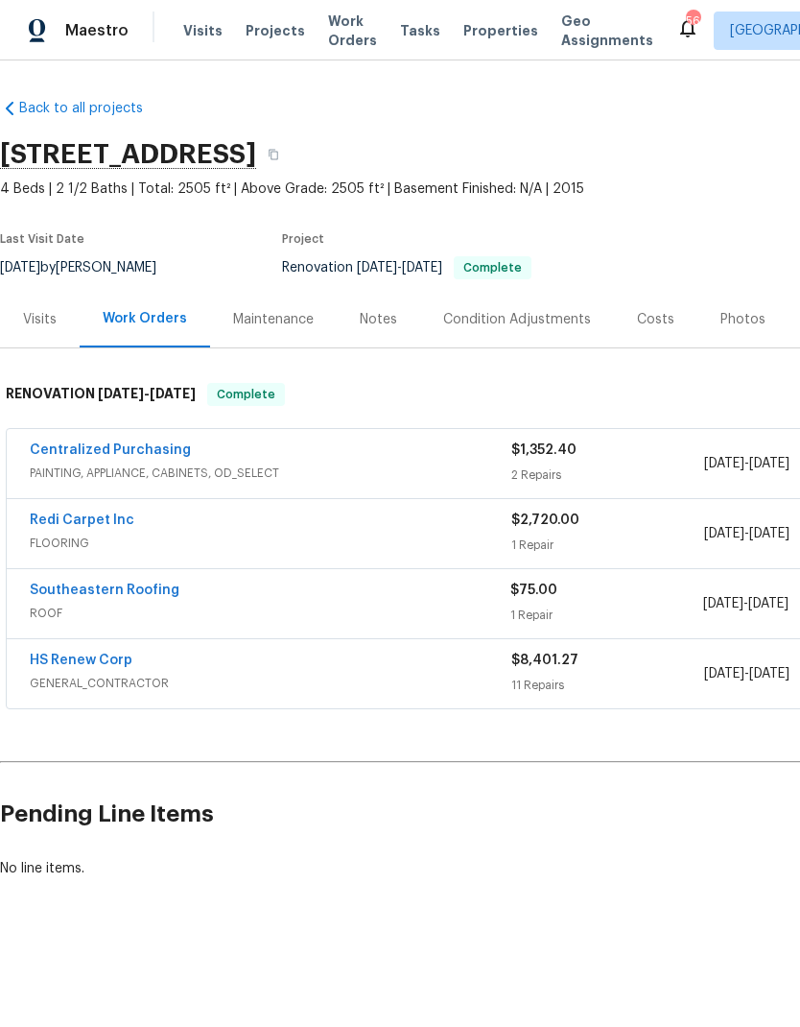
scroll to position [0, 0]
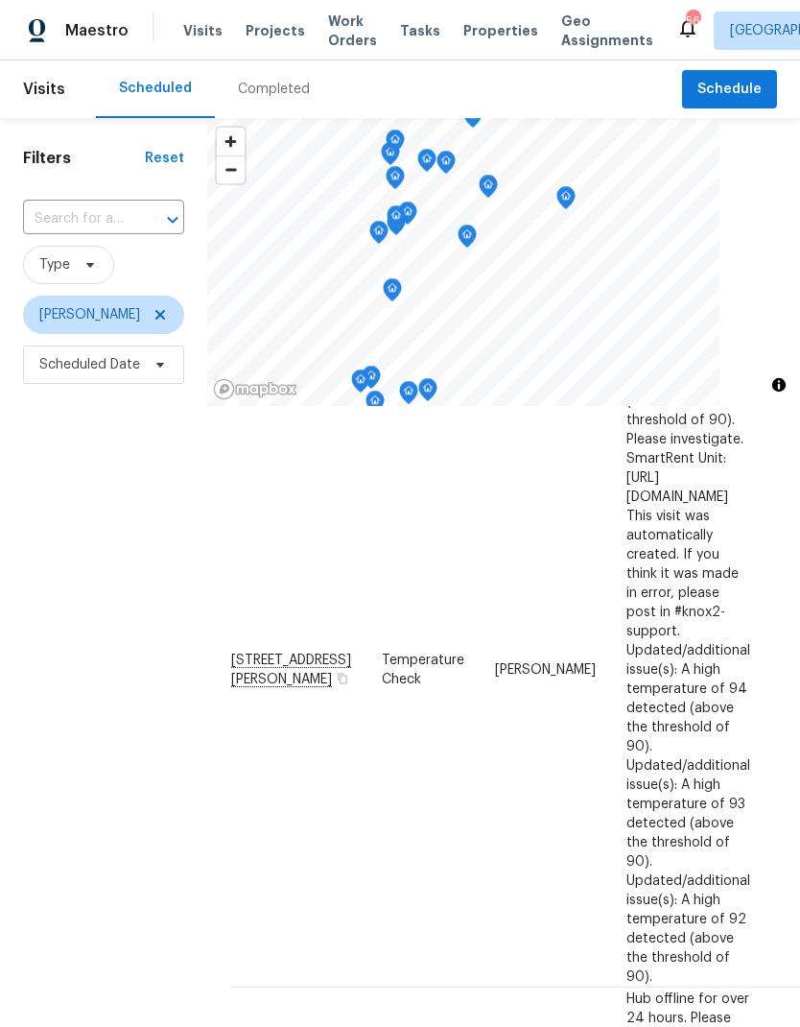
scroll to position [621, 0]
